Goal: Task Accomplishment & Management: Manage account settings

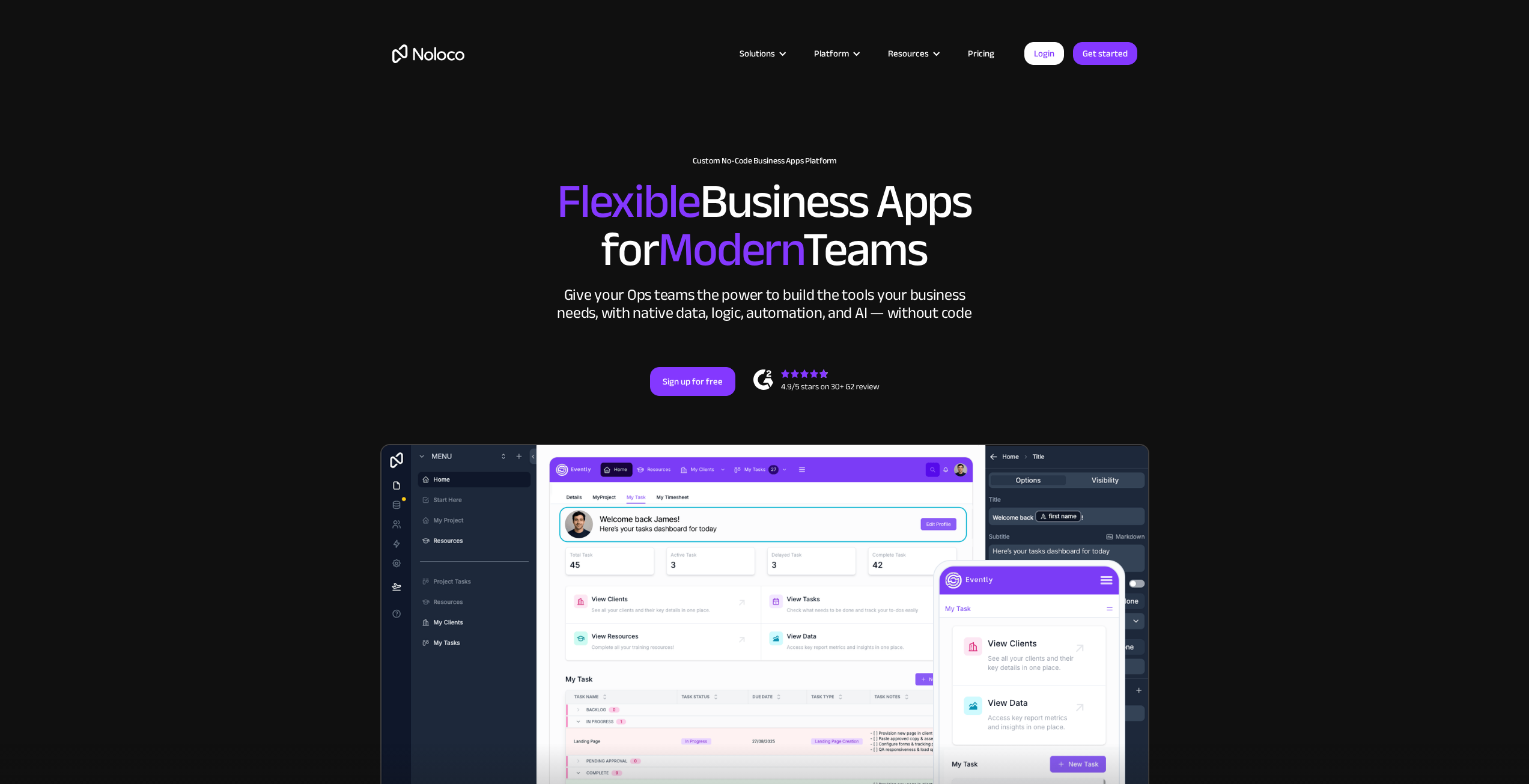
drag, startPoint x: 0, startPoint y: 0, endPoint x: 1050, endPoint y: 53, distance: 1051.3
click at [1050, 53] on link "Login" at bounding box center [1044, 54] width 40 height 23
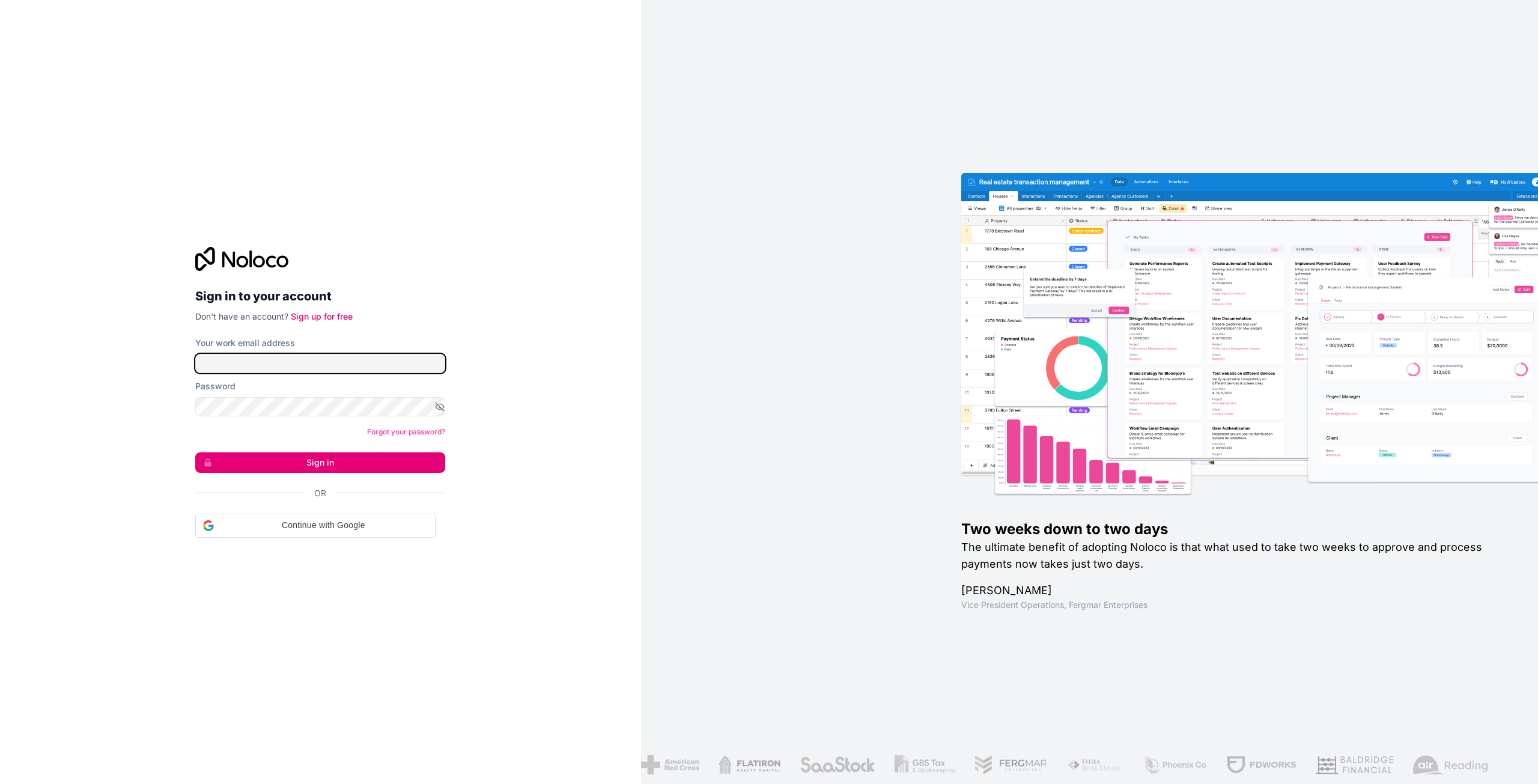
click at [333, 360] on input "Your work email address" at bounding box center [319, 363] width 249 height 19
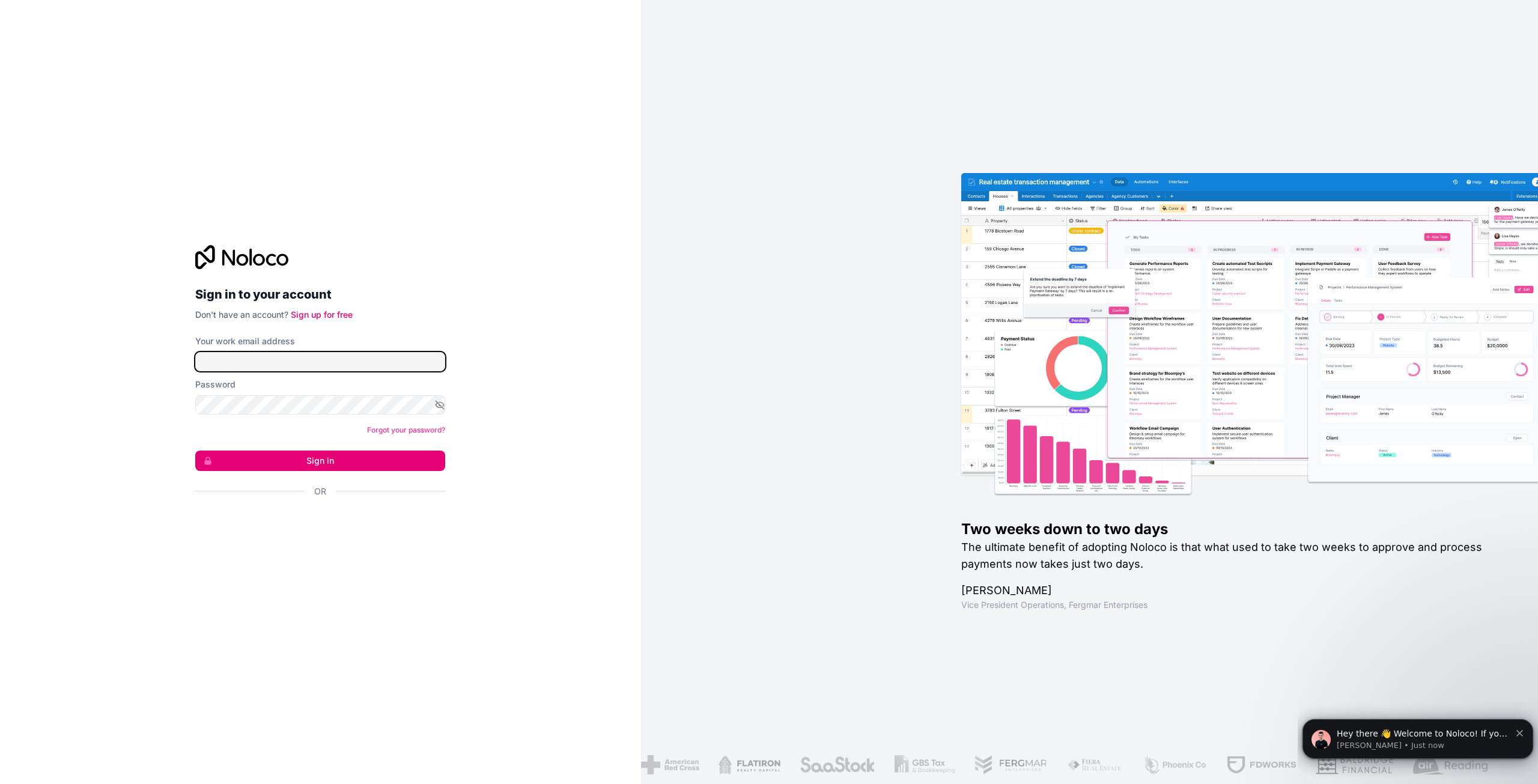
type input "grant@dataputty.co"
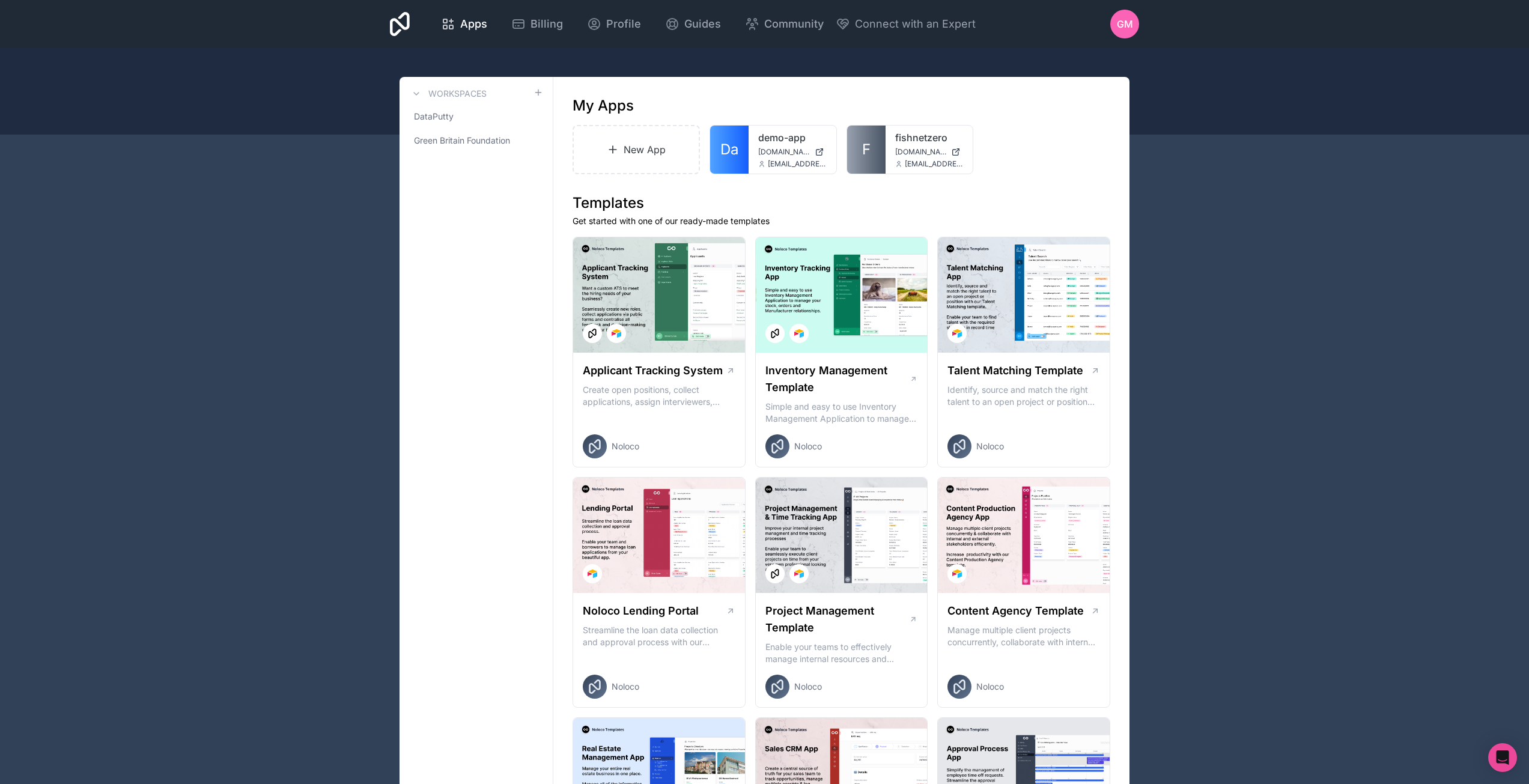
click at [539, 27] on span "Billing" at bounding box center [547, 24] width 32 height 17
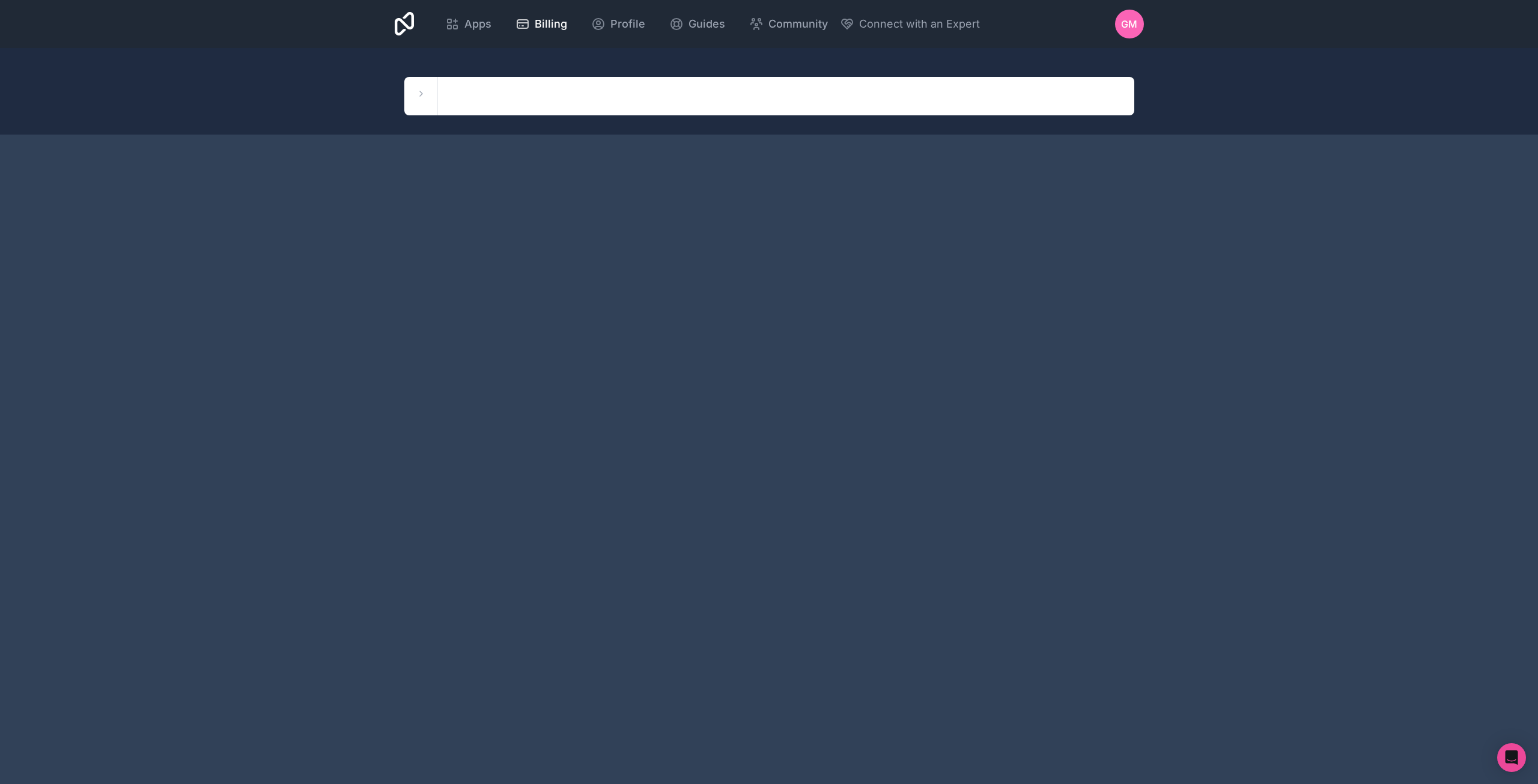
click at [456, 29] on icon at bounding box center [456, 27] width 4 height 4
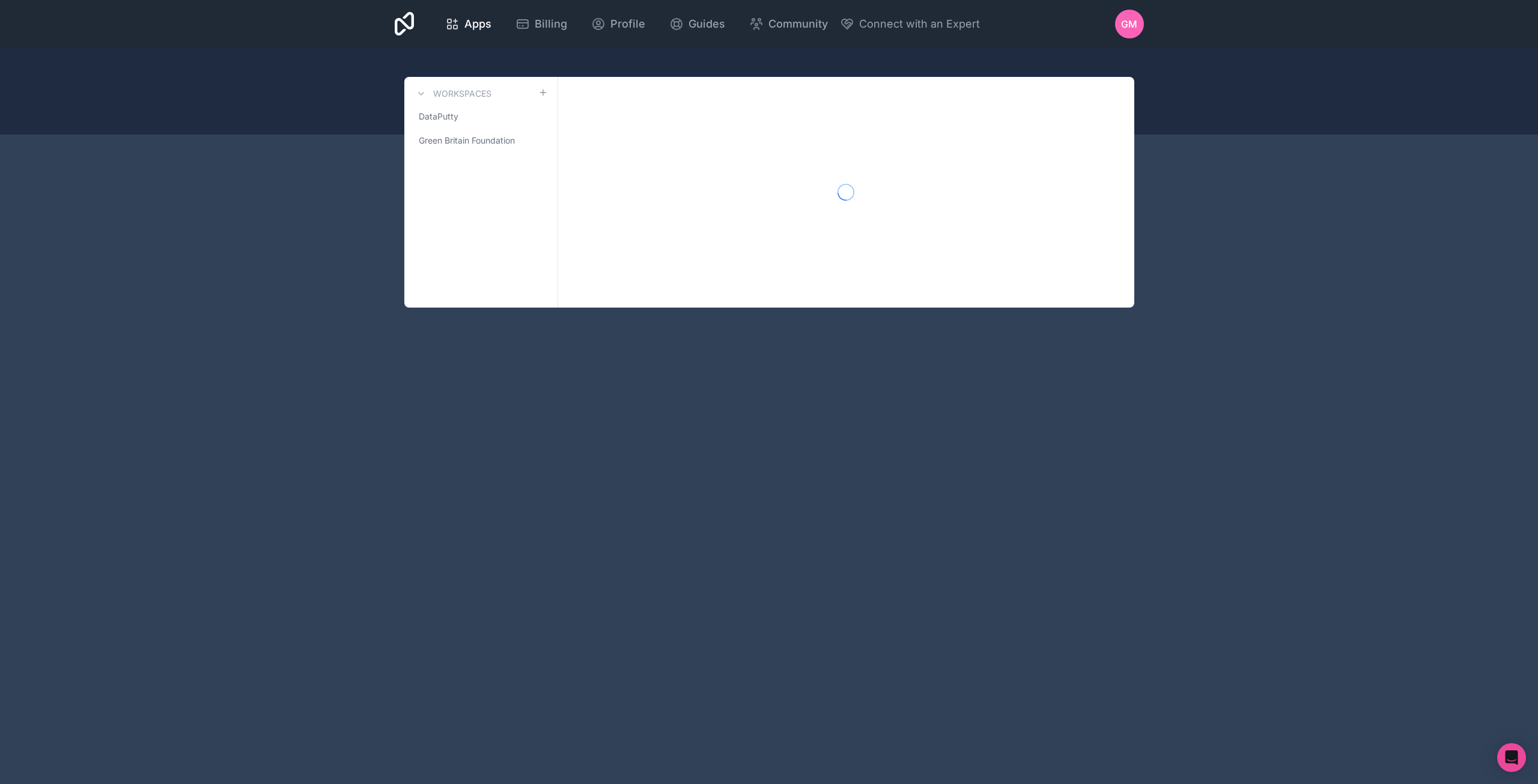
click at [439, 118] on span "DataPutty" at bounding box center [439, 116] width 40 height 12
click at [459, 145] on span "Green Britain Foundation" at bounding box center [467, 140] width 96 height 12
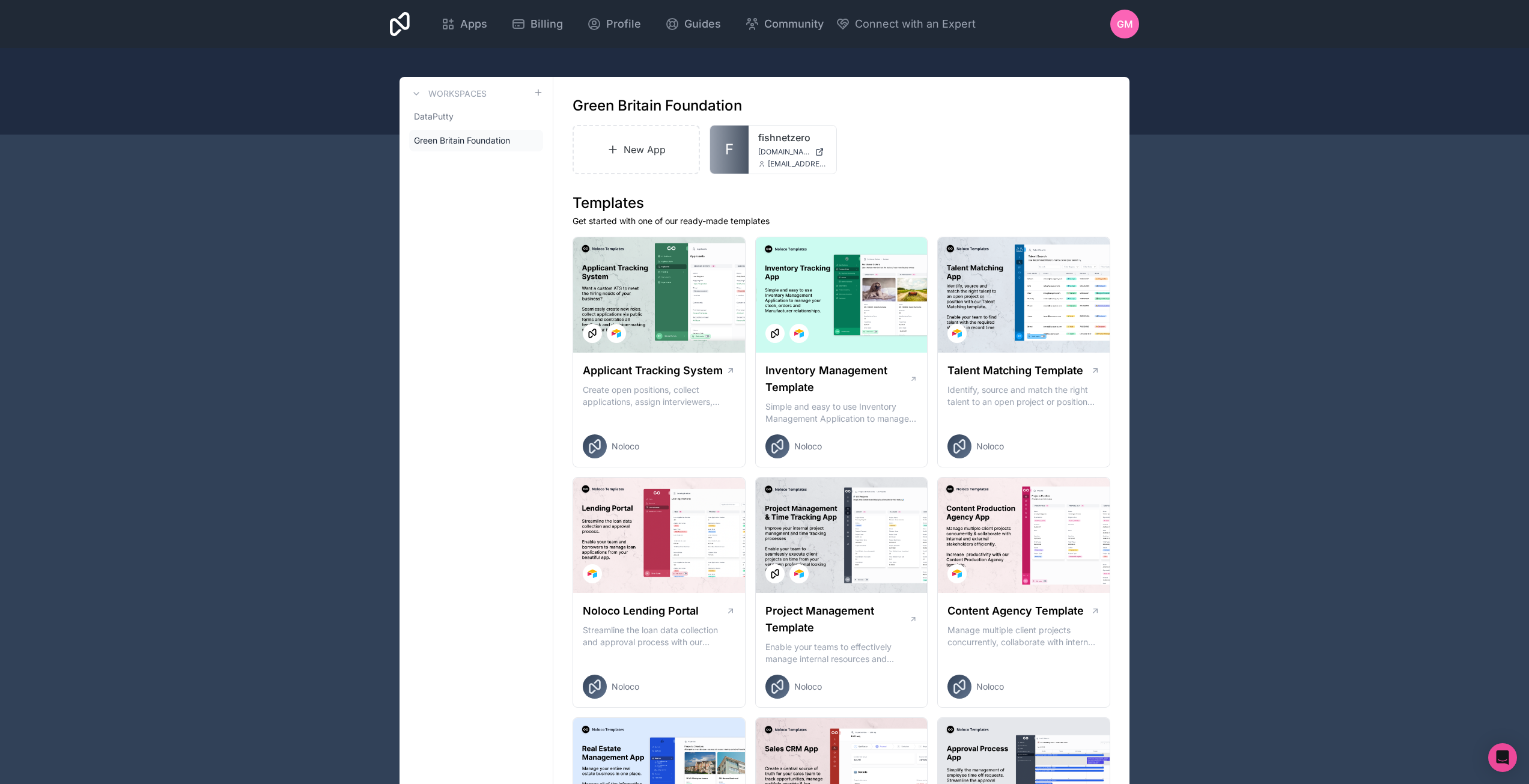
click at [457, 122] on link "DataPutty" at bounding box center [476, 116] width 134 height 22
click at [0, 0] on div at bounding box center [0, 0] width 0 height 0
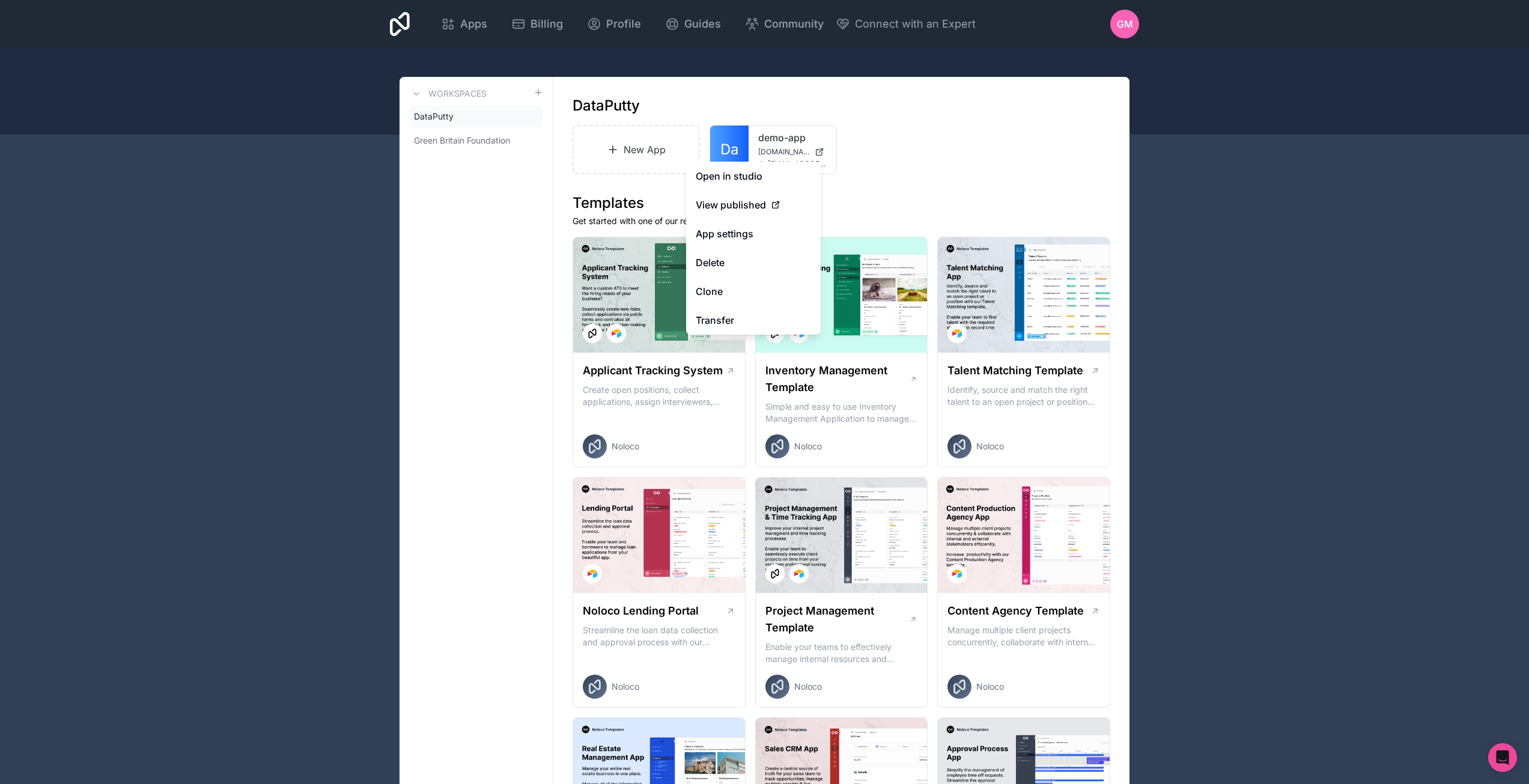
click at [733, 236] on link "App settings" at bounding box center [753, 233] width 135 height 29
